Goal: Check status: Check status

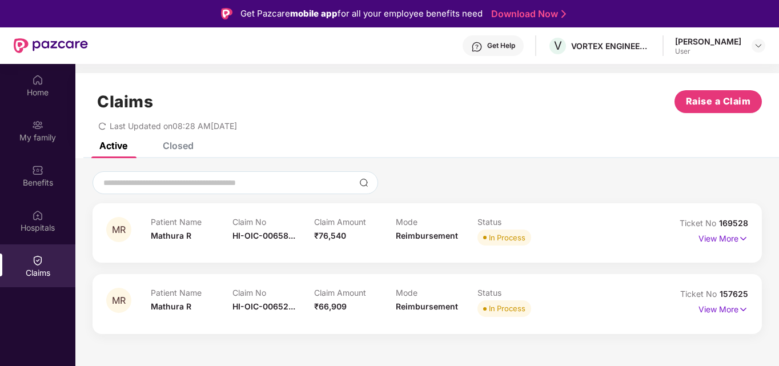
scroll to position [64, 0]
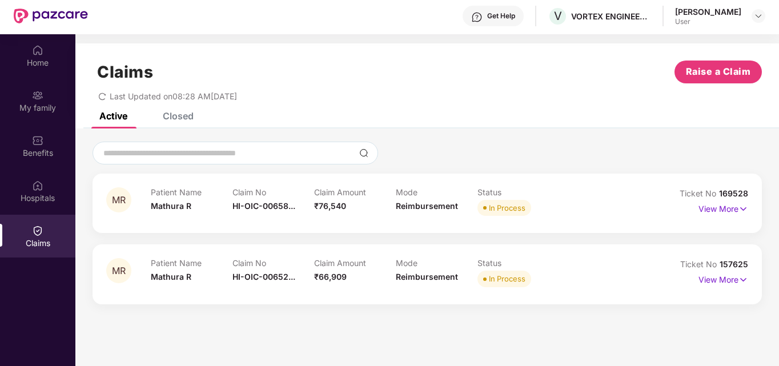
scroll to position [57, 0]
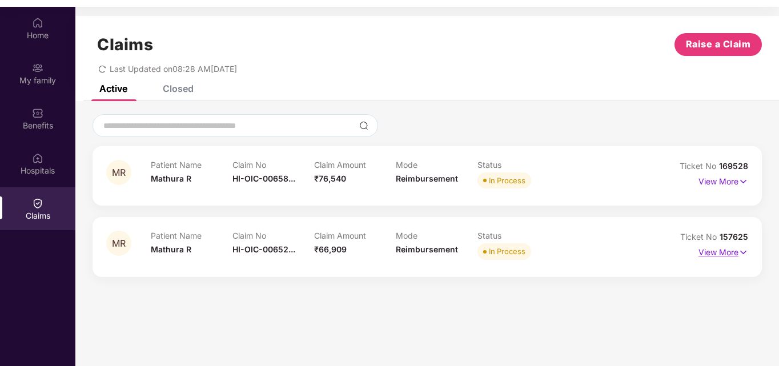
click at [714, 252] on p "View More" at bounding box center [723, 250] width 50 height 15
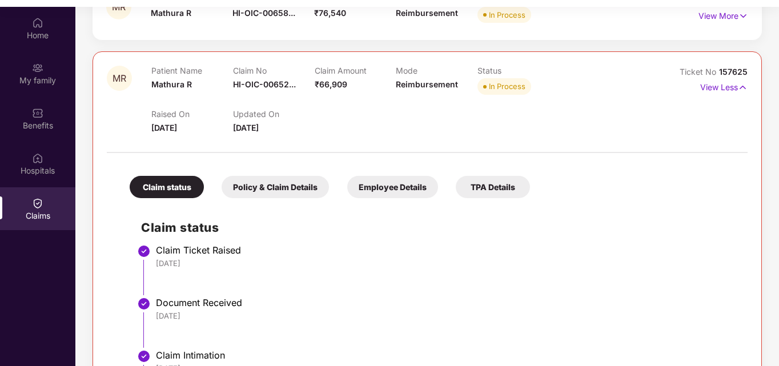
scroll to position [0, 0]
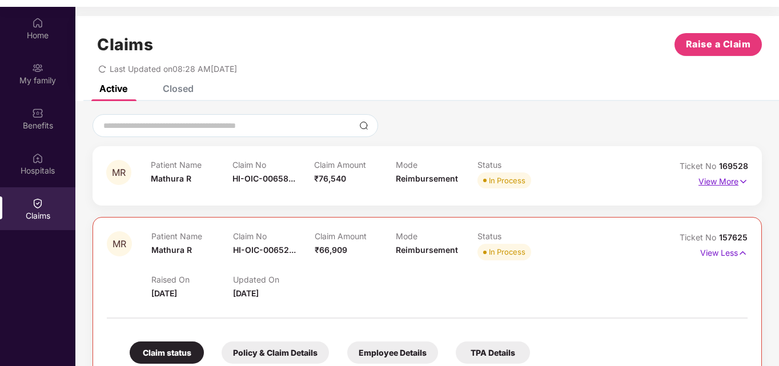
click at [733, 184] on p "View More" at bounding box center [723, 179] width 50 height 15
